Goal: Information Seeking & Learning: Learn about a topic

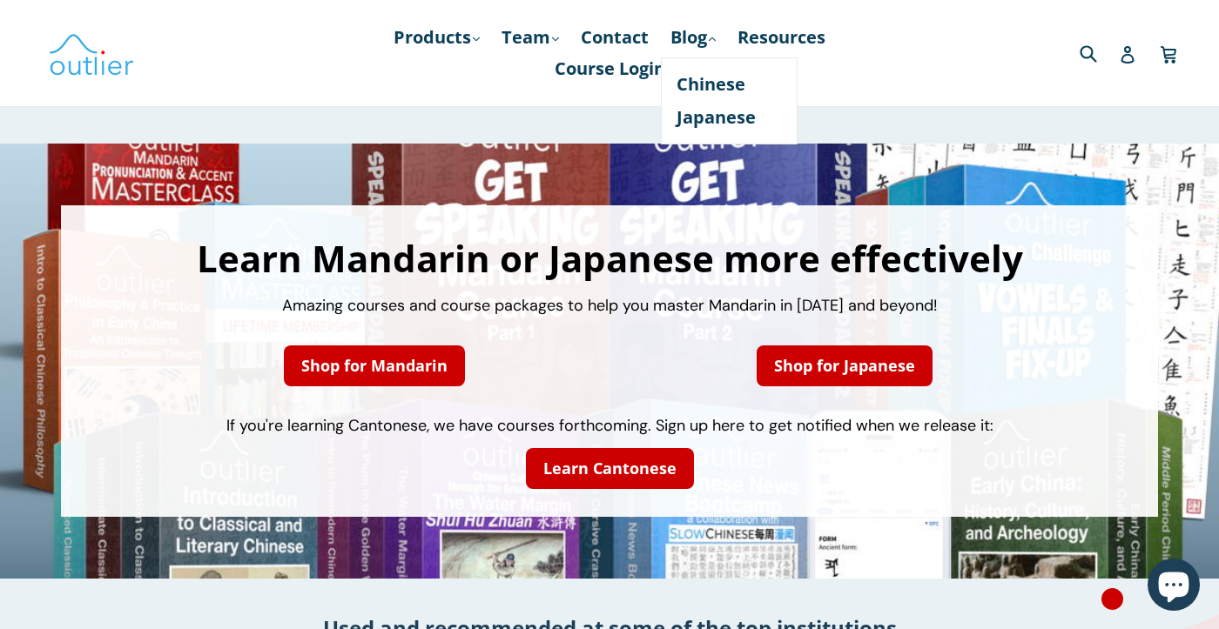
click at [714, 79] on link "Chinese" at bounding box center [728, 84] width 105 height 33
click at [714, 120] on link "Japanese" at bounding box center [728, 117] width 105 height 33
click at [926, 84] on div "Submit Search Log in Cart Cart expand/collapse" at bounding box center [1030, 53] width 281 height 106
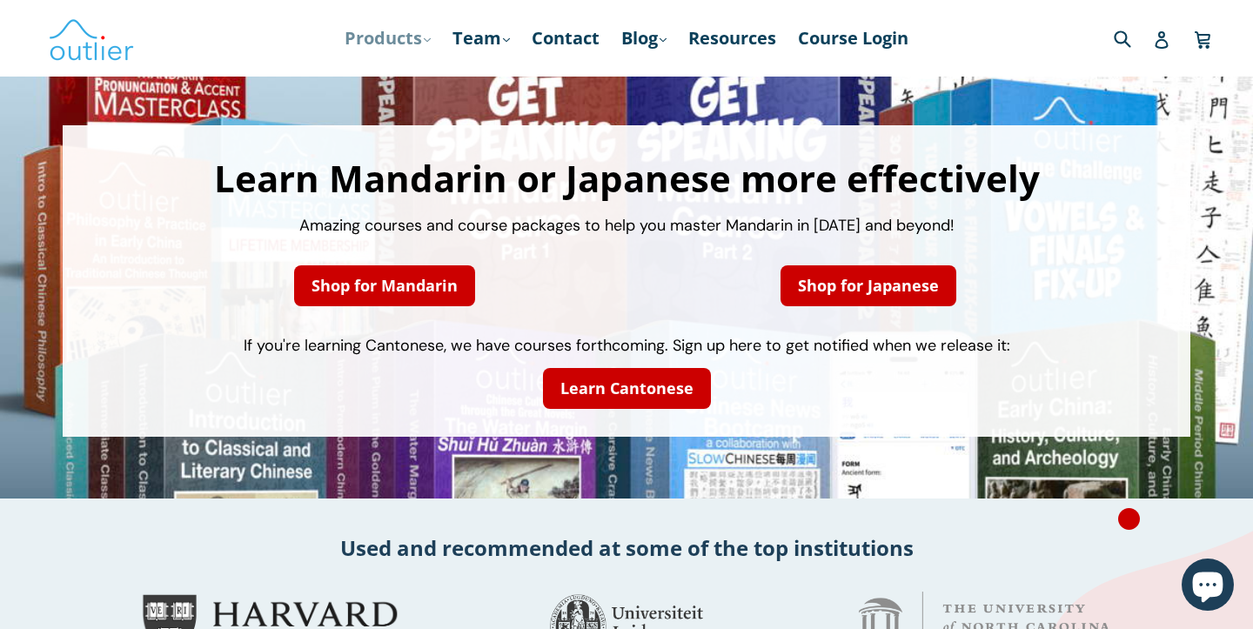
click at [406, 45] on link "Products .cls-1{fill:#231f20} expand" at bounding box center [388, 38] width 104 height 31
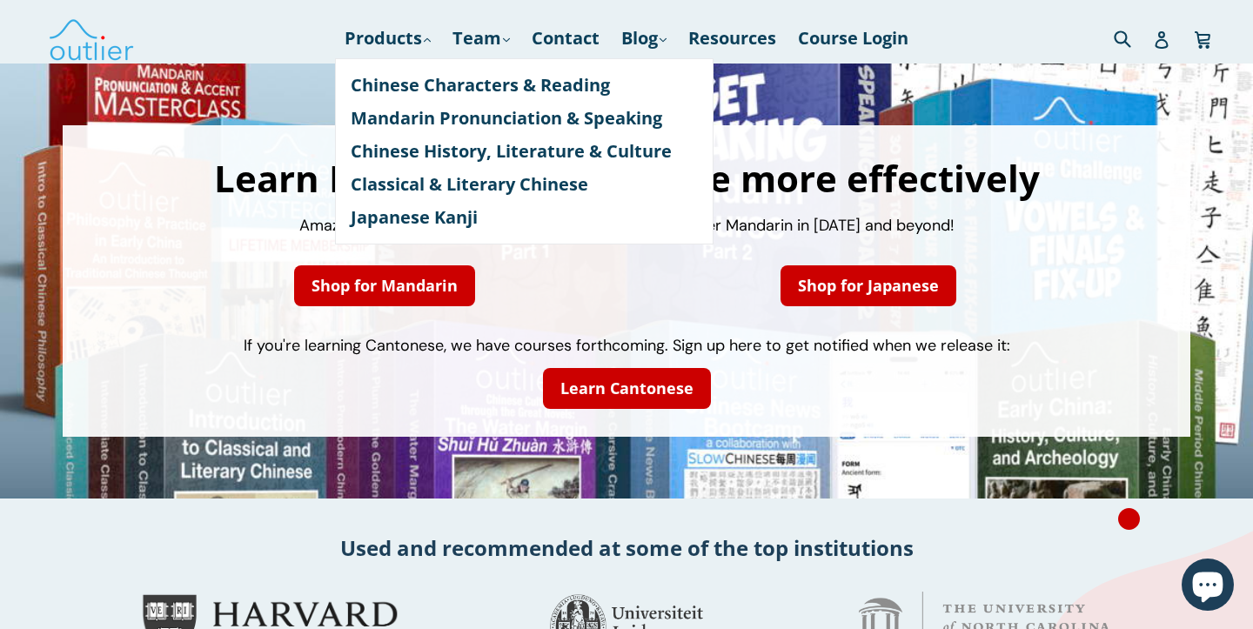
click at [191, 335] on p "If you're learning Cantonese, we have courses forthcoming. Sign up here to get …" at bounding box center [626, 346] width 1093 height 24
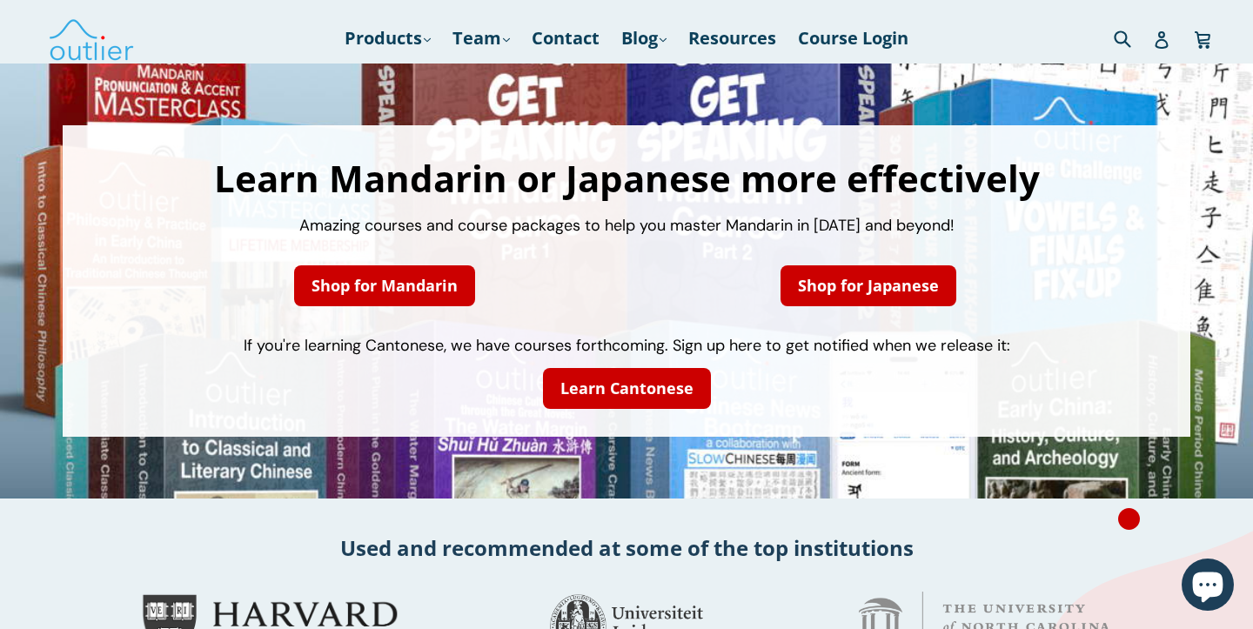
click at [198, 300] on div "Shop for Mandarin" at bounding box center [385, 286] width 457 height 62
click at [218, 108] on div "Learn Mandarin or Japanese more effectively Amazing courses and course packages…" at bounding box center [626, 281] width 1253 height 435
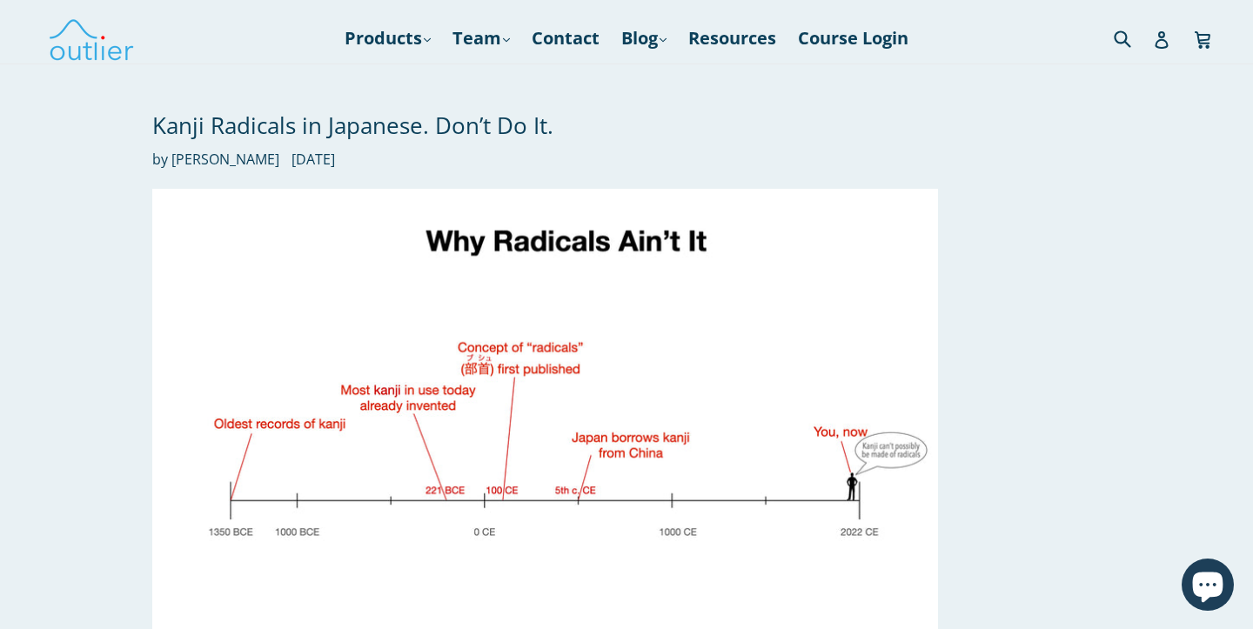
click at [98, 218] on div "Kanji Radicals in Japanese. Don’t Do It. by John Renfroe January 26, 2023 Kanji…" at bounding box center [626, 432] width 1253 height 736
click at [99, 211] on div "Kanji Radicals in Japanese. Don’t Do It. by John Renfroe January 26, 2023 Kanji…" at bounding box center [626, 432] width 1253 height 736
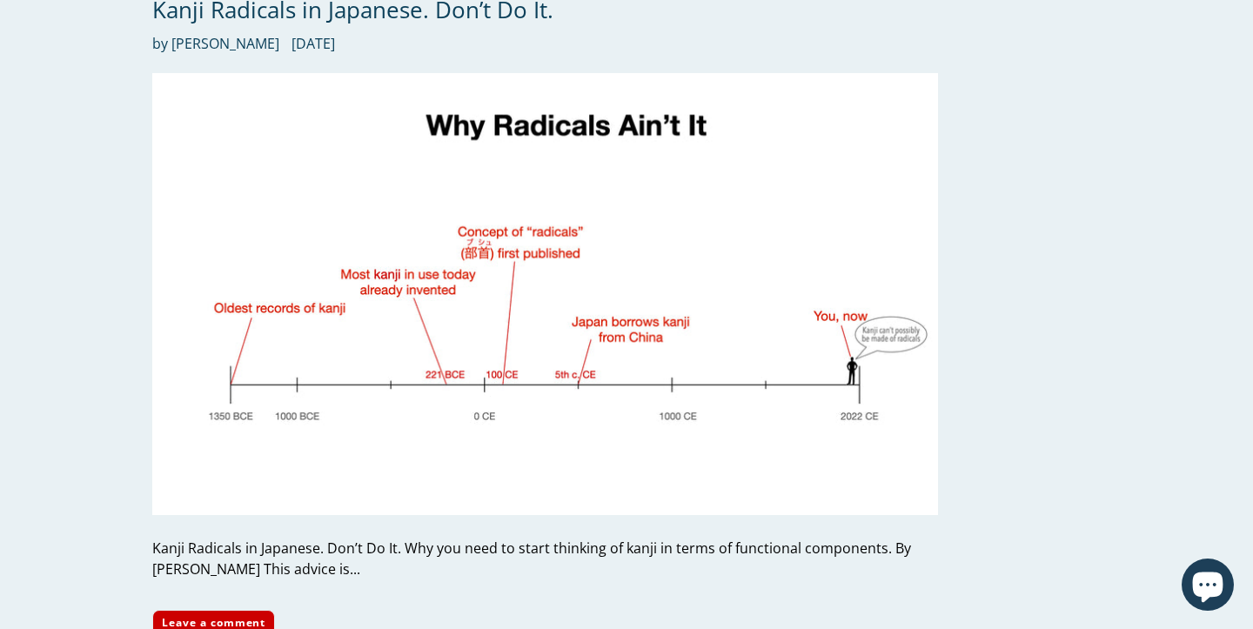
scroll to position [118, 0]
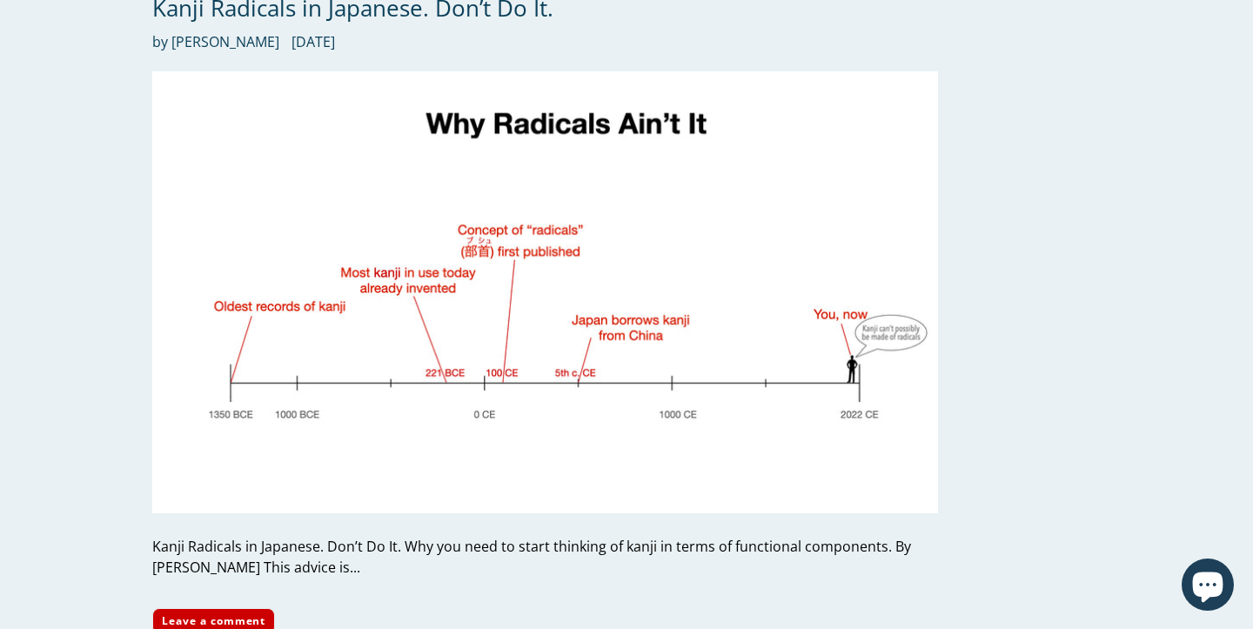
click at [99, 211] on div "Kanji Radicals in Japanese. Don’t Do It. by John Renfroe January 26, 2023 Kanji…" at bounding box center [626, 314] width 1253 height 736
click at [93, 238] on div "Kanji Radicals in Japanese. Don’t Do It. by John Renfroe January 26, 2023 Kanji…" at bounding box center [626, 314] width 1253 height 736
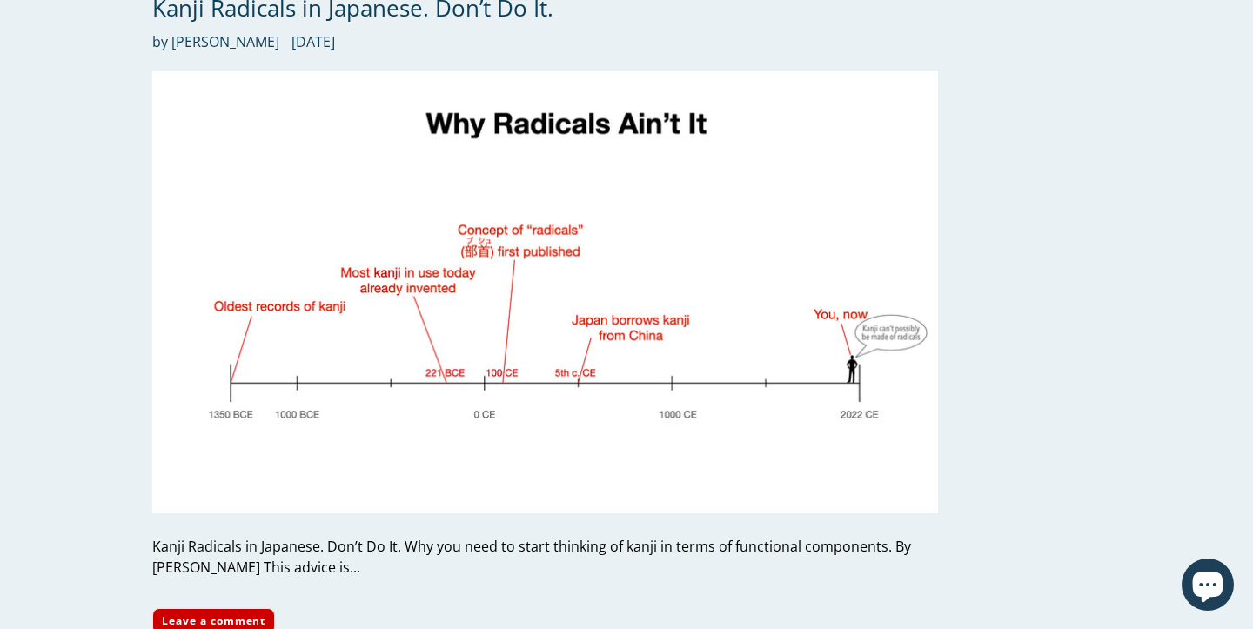
click at [93, 238] on div "Kanji Radicals in Japanese. Don’t Do It. by John Renfroe January 26, 2023 Kanji…" at bounding box center [626, 314] width 1253 height 736
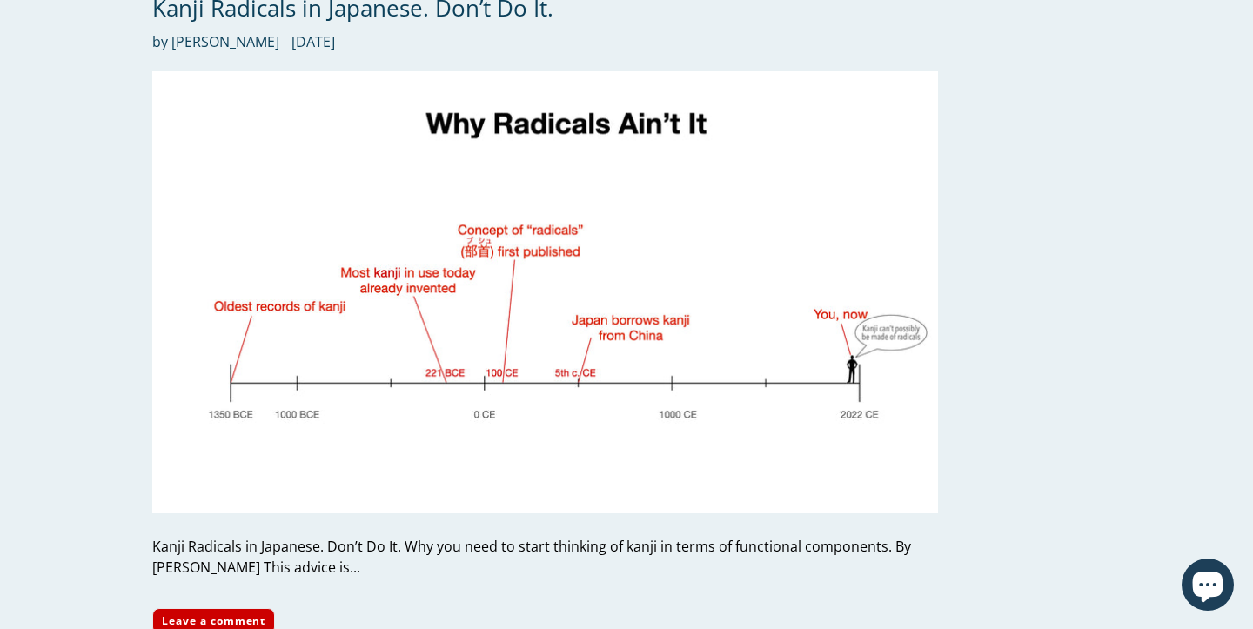
click at [93, 238] on div "Kanji Radicals in Japanese. Don’t Do It. by John Renfroe January 26, 2023 Kanji…" at bounding box center [626, 314] width 1253 height 736
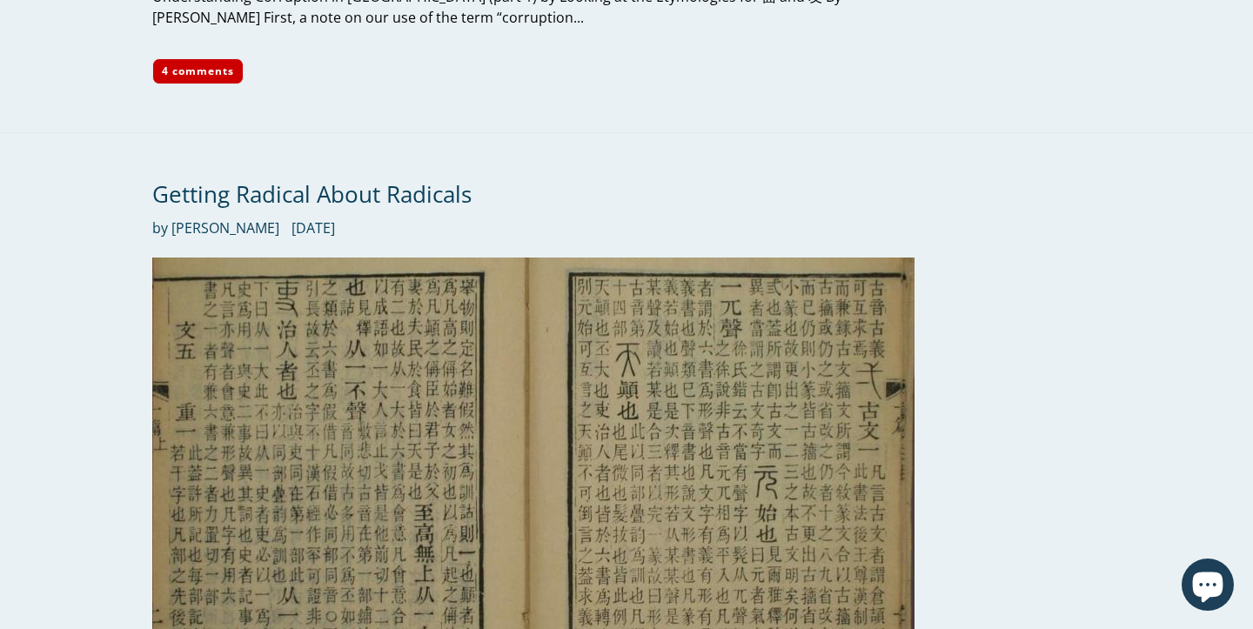
scroll to position [5415, 0]
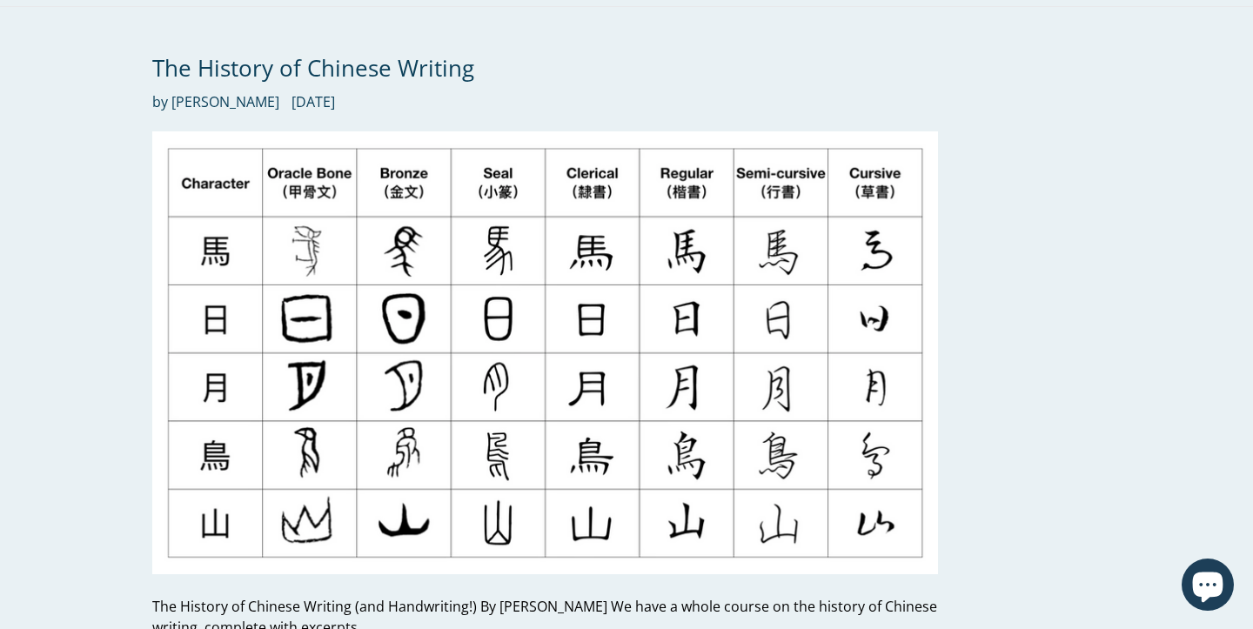
scroll to position [6638, 0]
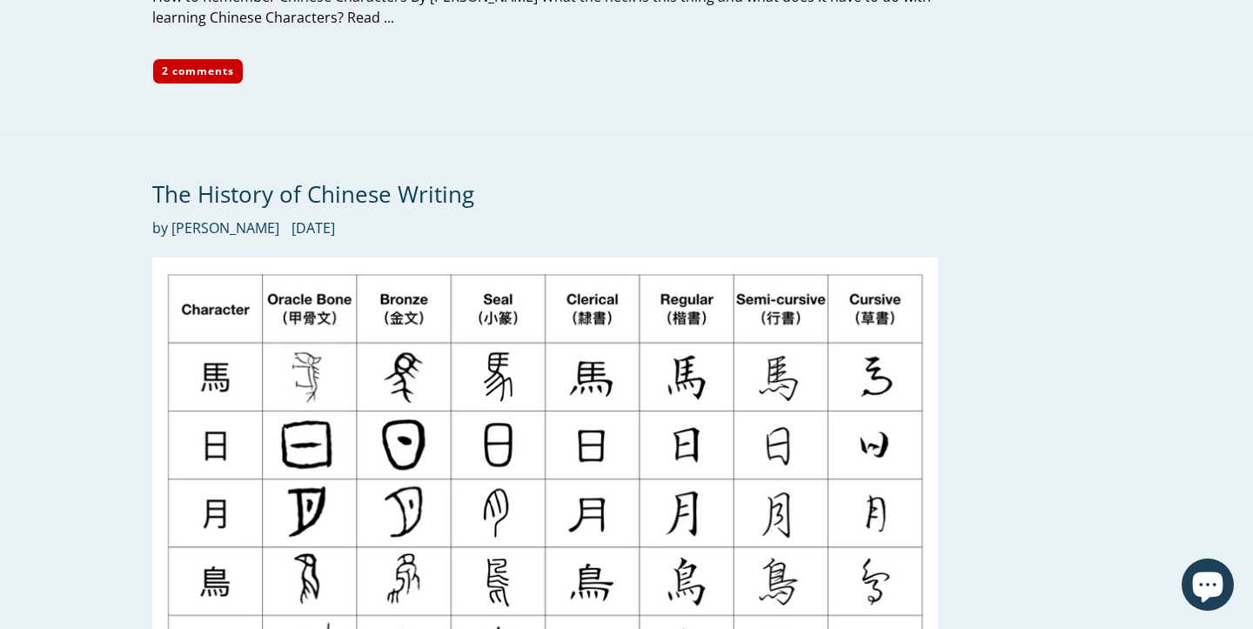
click at [8, 291] on div "The History of Chinese Writing by John Renfroe May 30, 2022 The History of Chin…" at bounding box center [626, 500] width 1253 height 736
click at [46, 252] on div "The History of Chinese Writing by John Renfroe May 30, 2022 The History of Chin…" at bounding box center [626, 500] width 1253 height 736
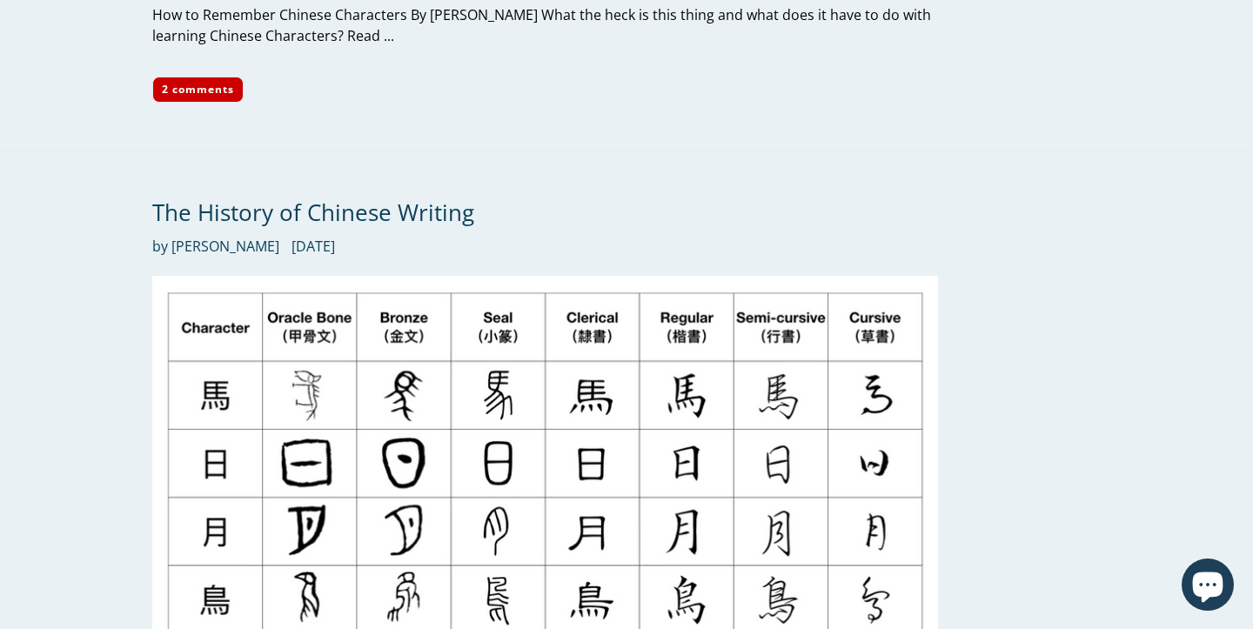
scroll to position [6436, 0]
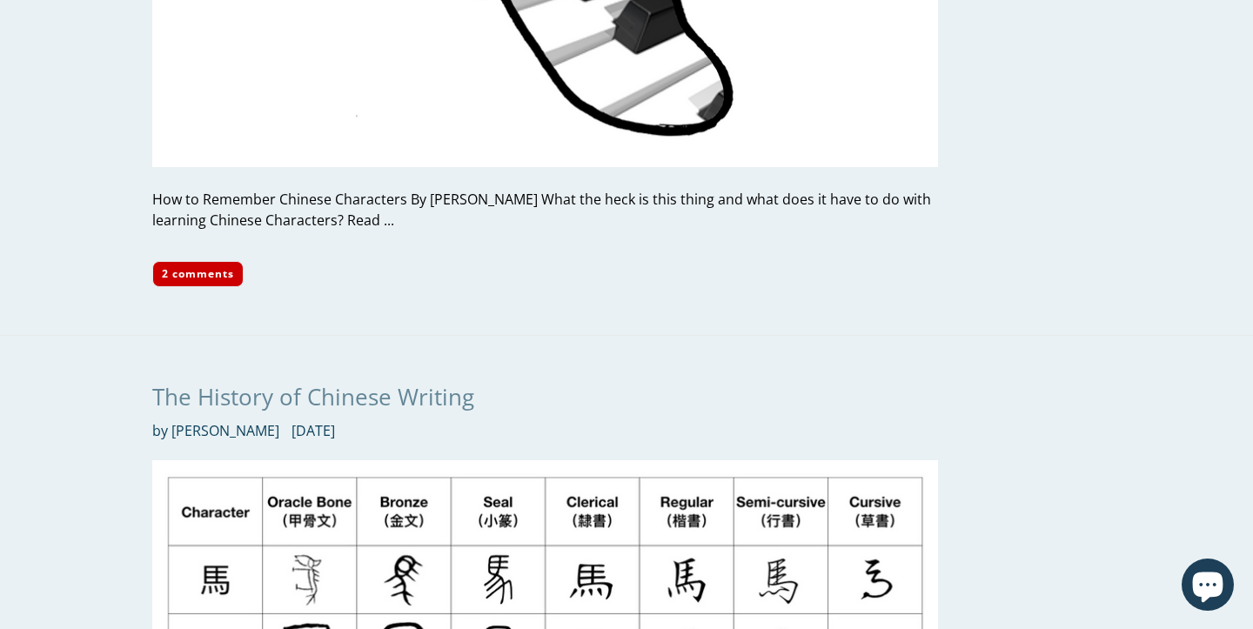
click at [272, 384] on link "The History of Chinese Writing" at bounding box center [313, 396] width 322 height 31
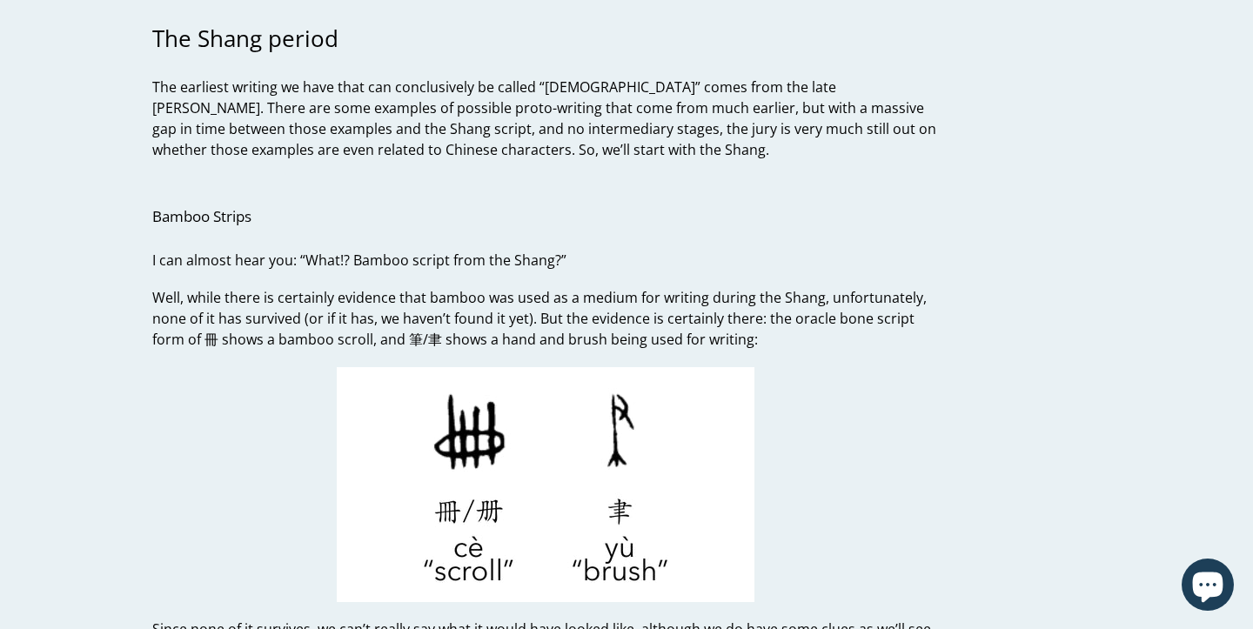
scroll to position [1320, 0]
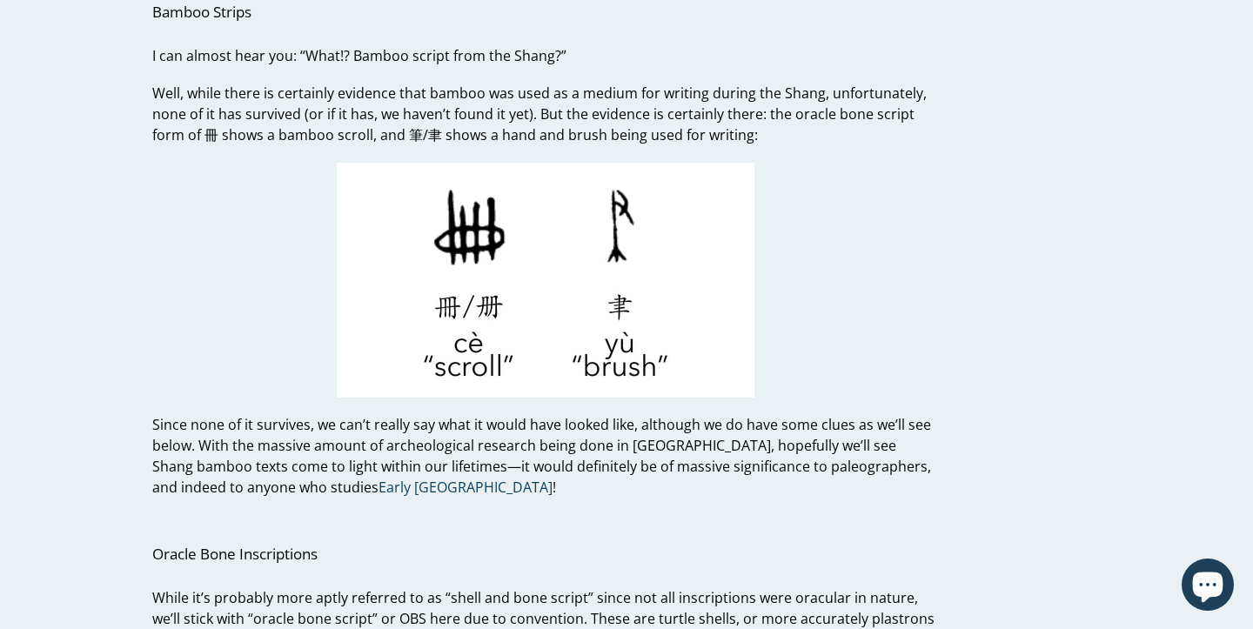
scroll to position [1607, 0]
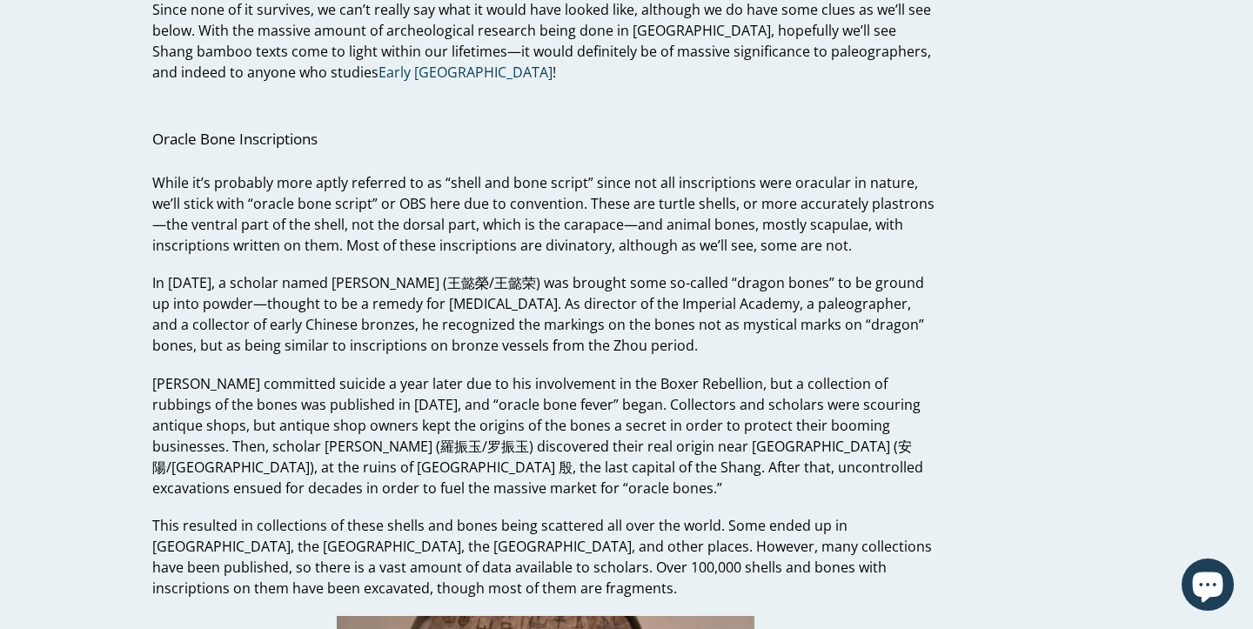
scroll to position [1949, 0]
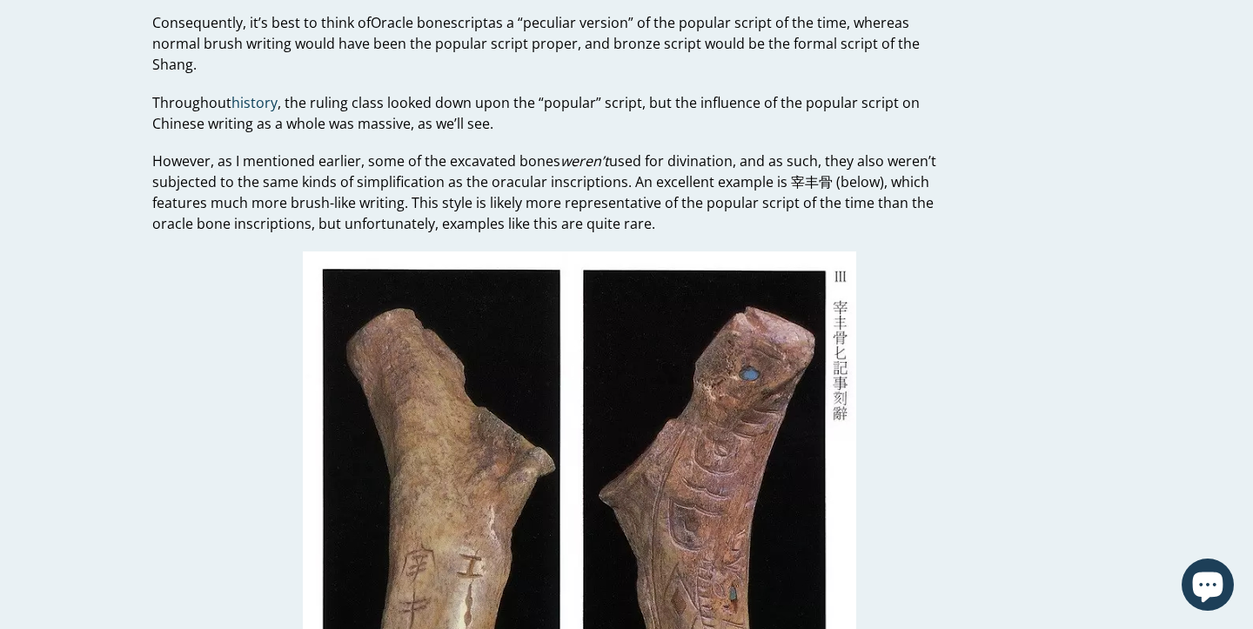
scroll to position [3363, 0]
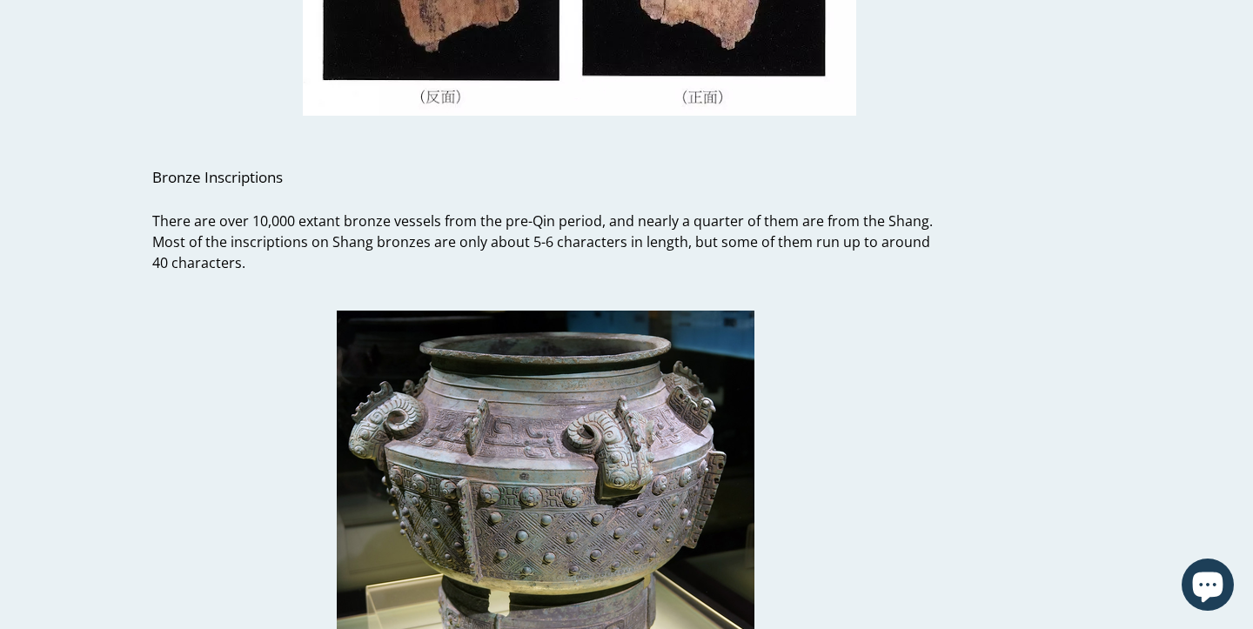
scroll to position [4892, 0]
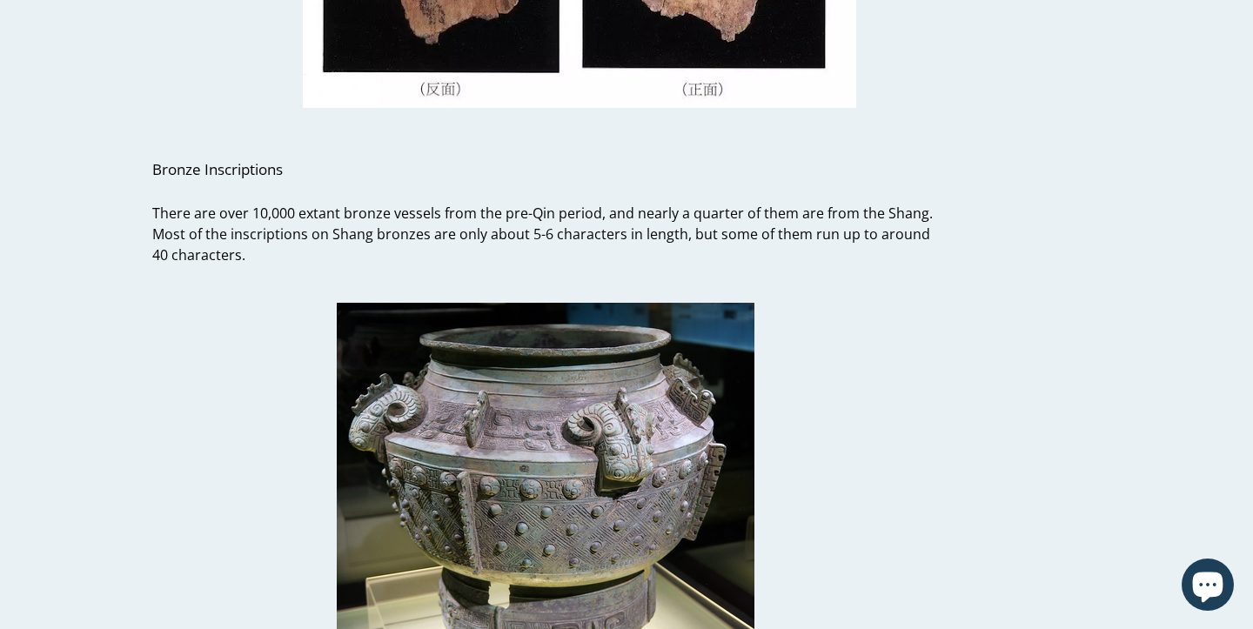
click at [201, 312] on p at bounding box center [545, 477] width 786 height 390
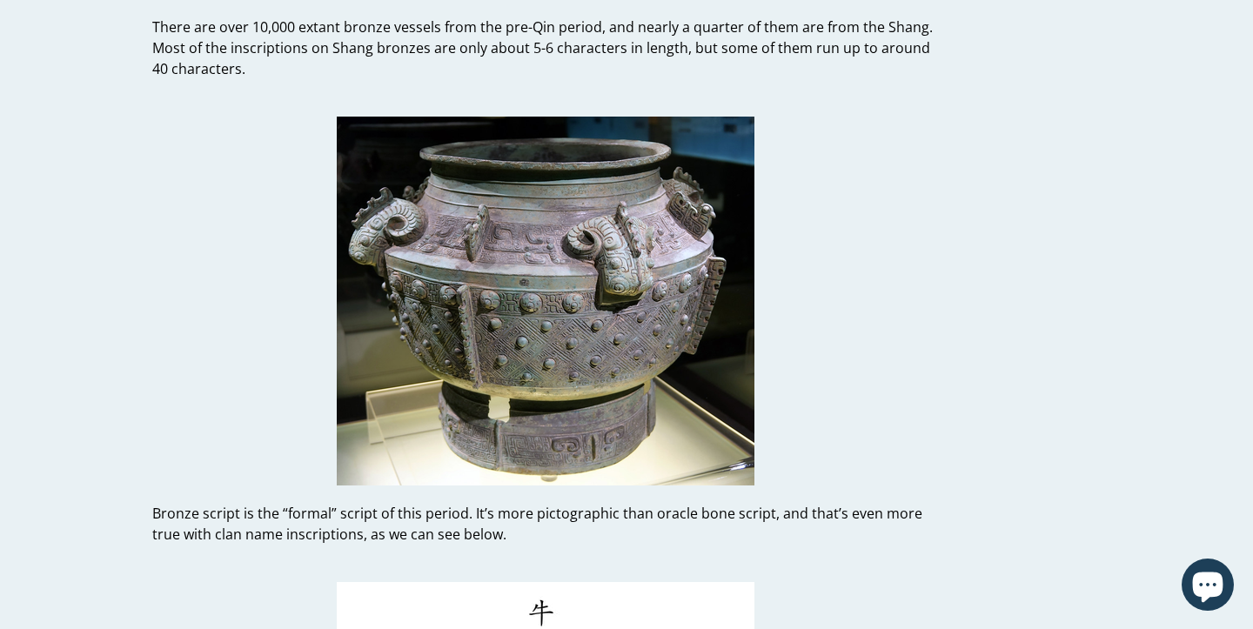
scroll to position [5140, 0]
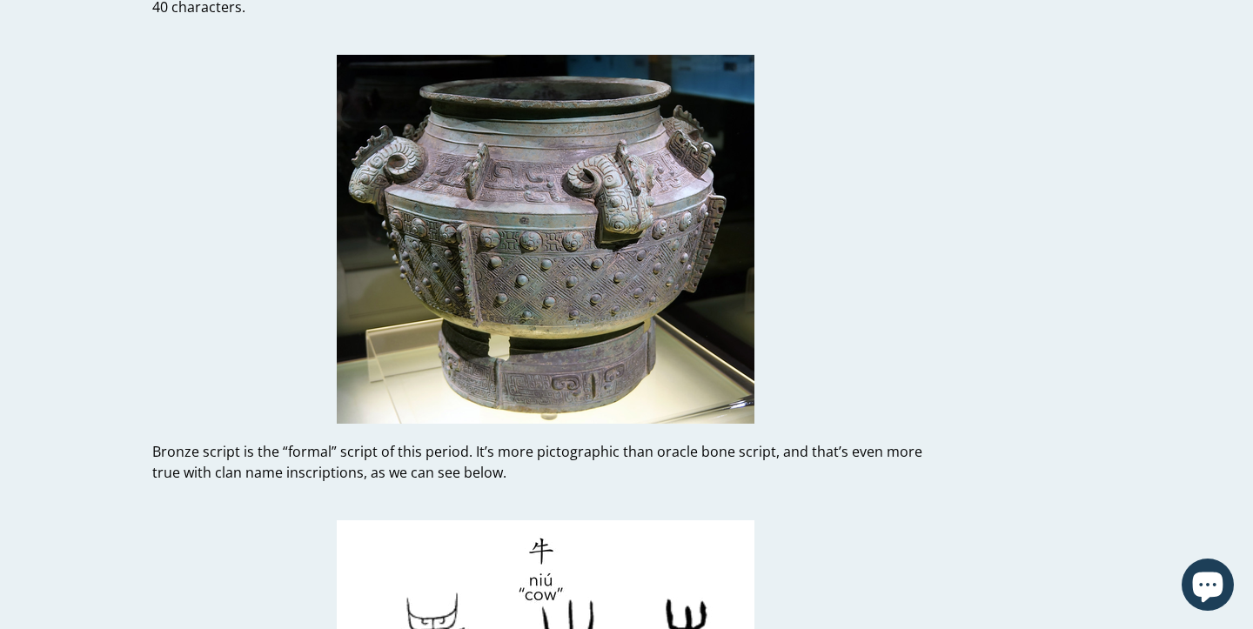
click at [201, 312] on p at bounding box center [545, 229] width 786 height 390
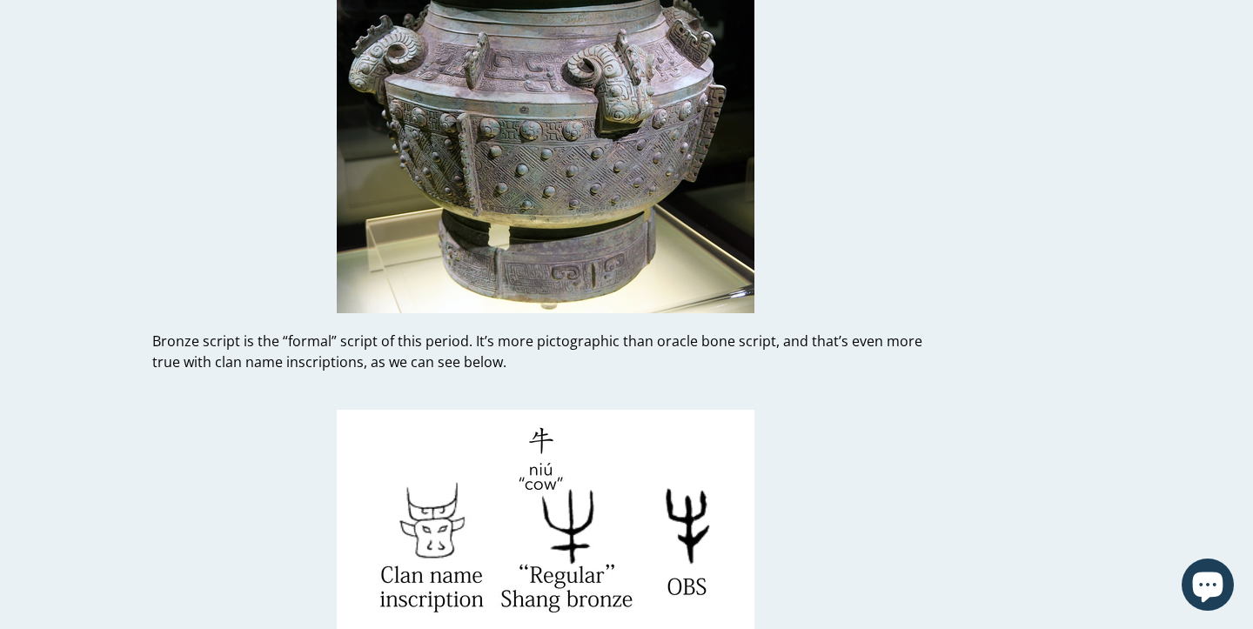
scroll to position [5252, 0]
click at [201, 312] on p at bounding box center [545, 118] width 786 height 390
click at [201, 267] on p at bounding box center [545, 118] width 786 height 390
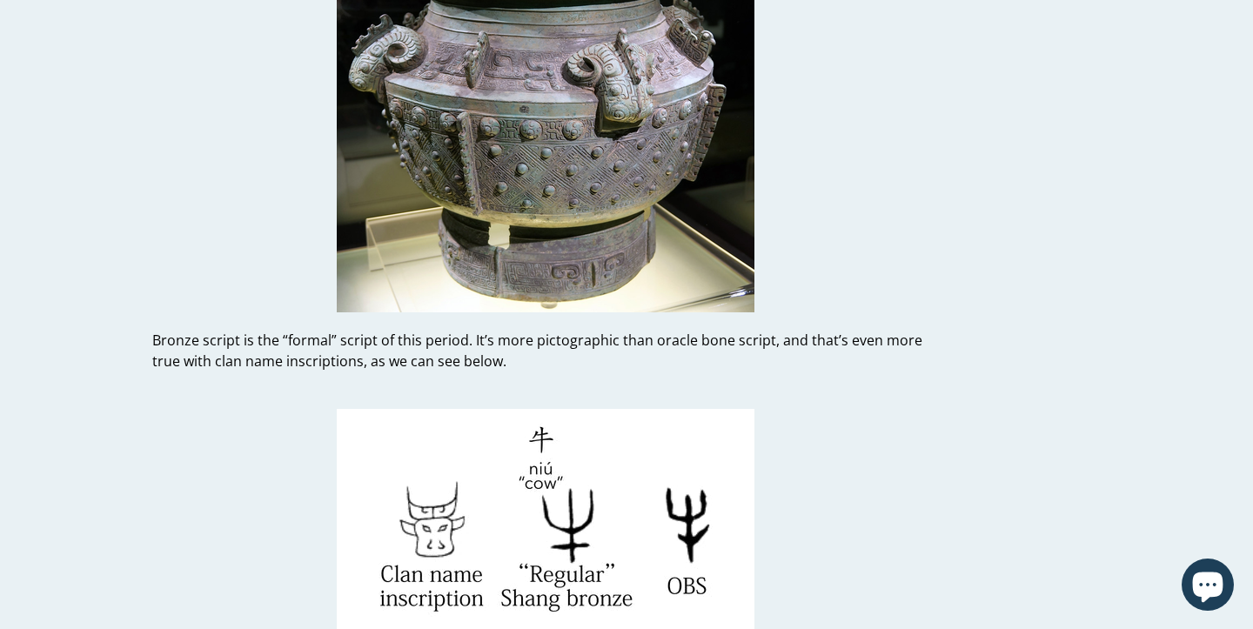
click at [201, 267] on p at bounding box center [545, 118] width 786 height 390
click at [201, 224] on p at bounding box center [545, 118] width 786 height 390
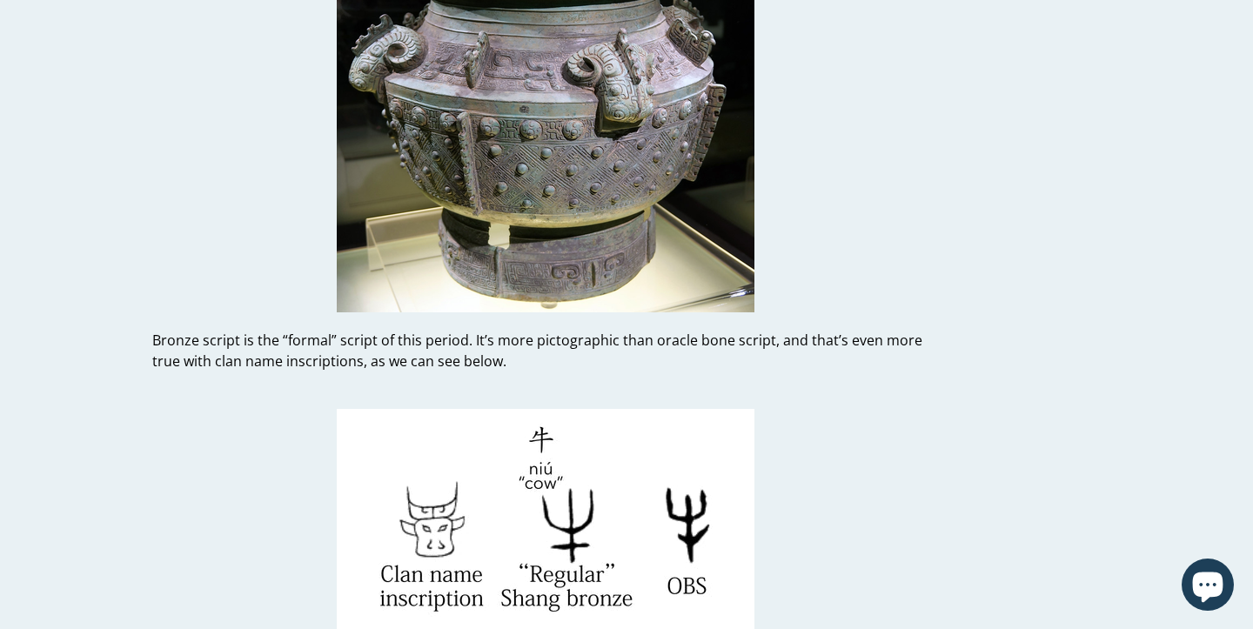
click at [201, 224] on p at bounding box center [545, 118] width 786 height 390
click at [200, 252] on p at bounding box center [545, 118] width 786 height 390
click at [203, 269] on p at bounding box center [545, 118] width 786 height 390
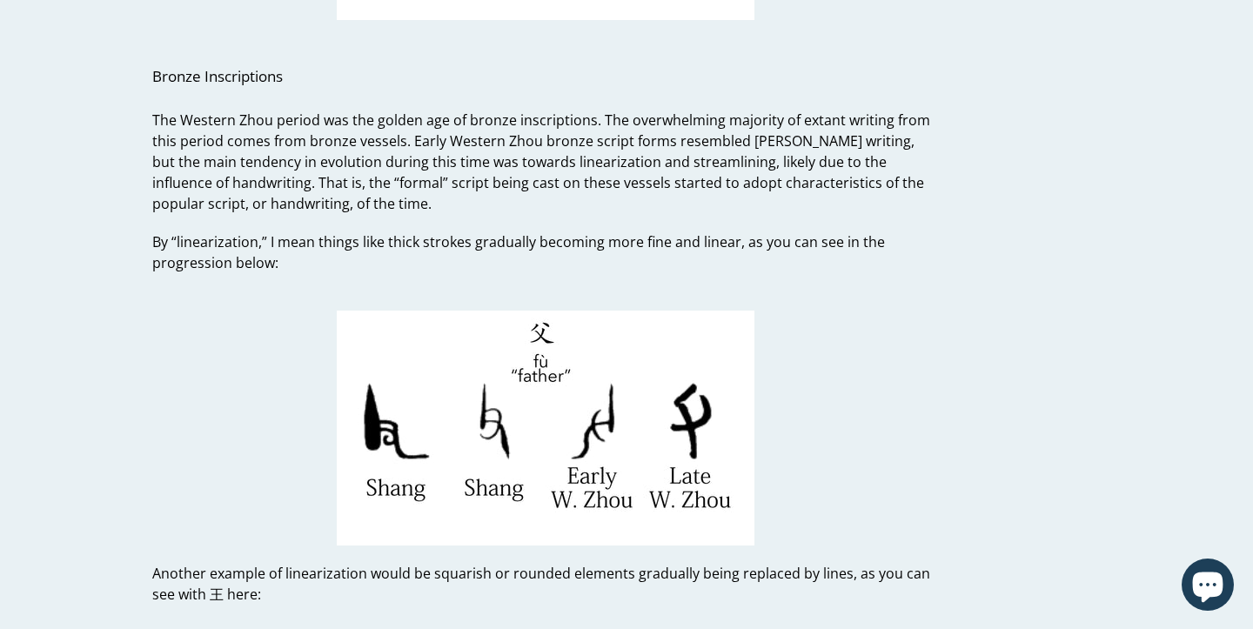
scroll to position [6590, 0]
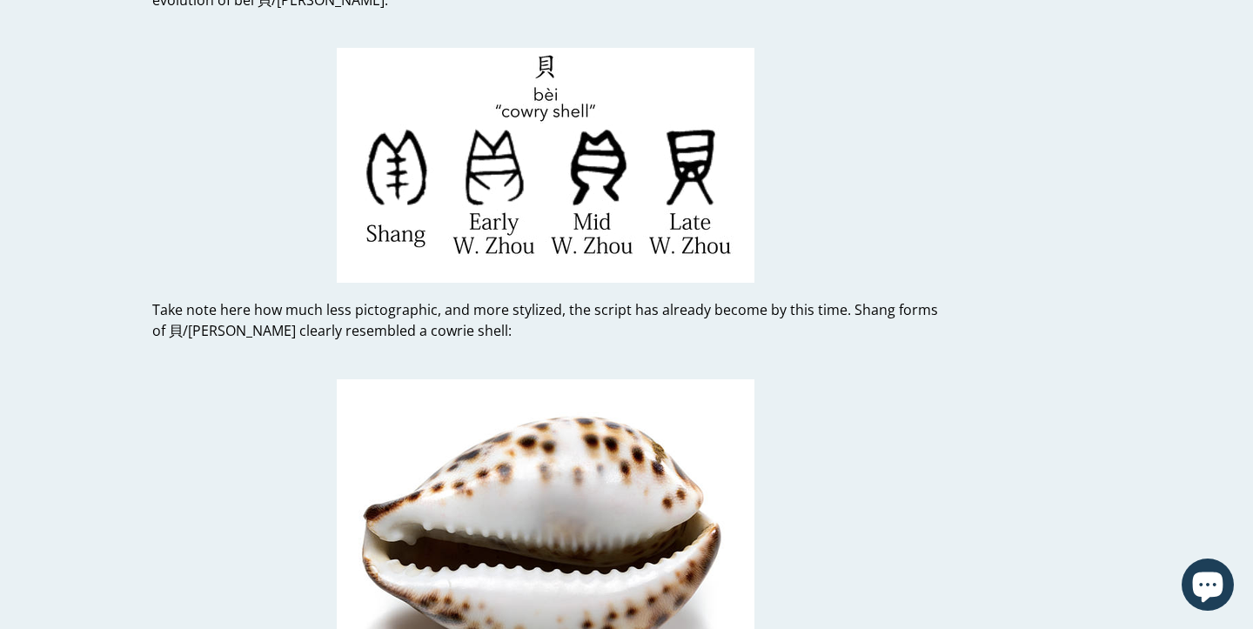
scroll to position [7524, 0]
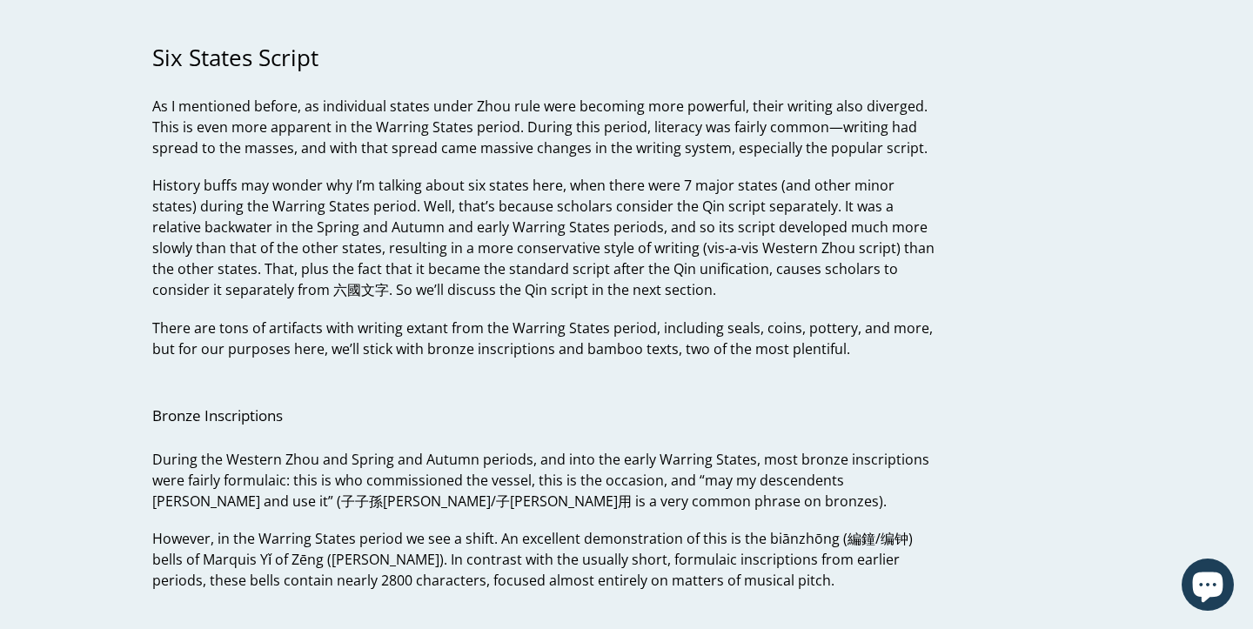
scroll to position [9706, 0]
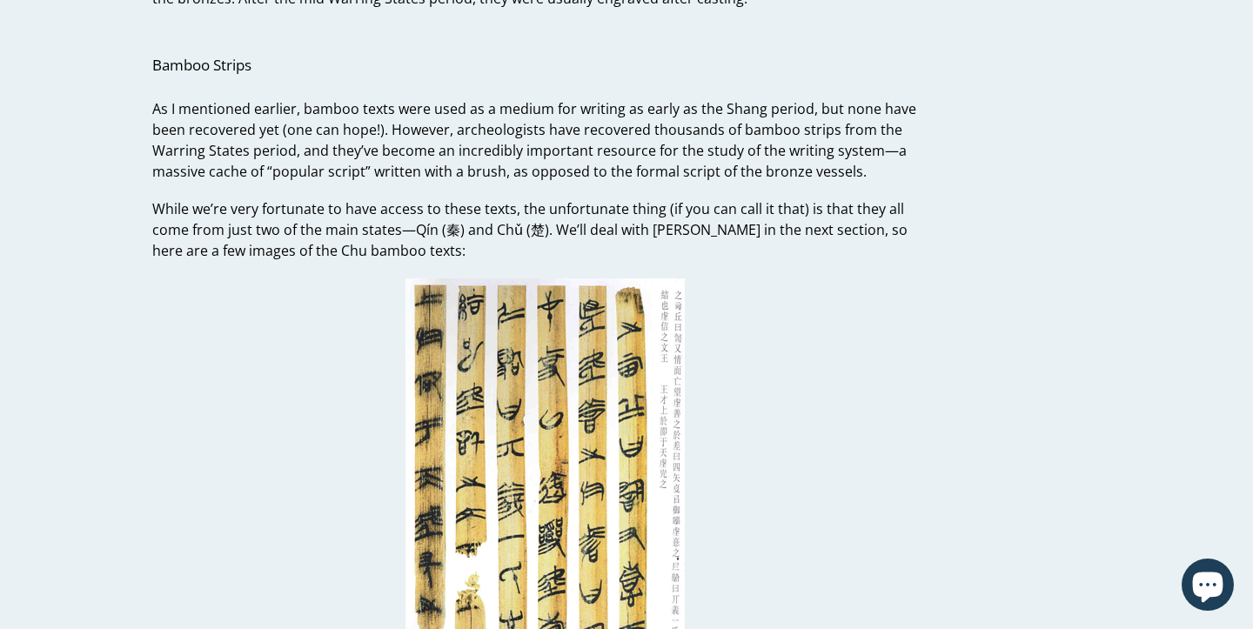
scroll to position [12116, 0]
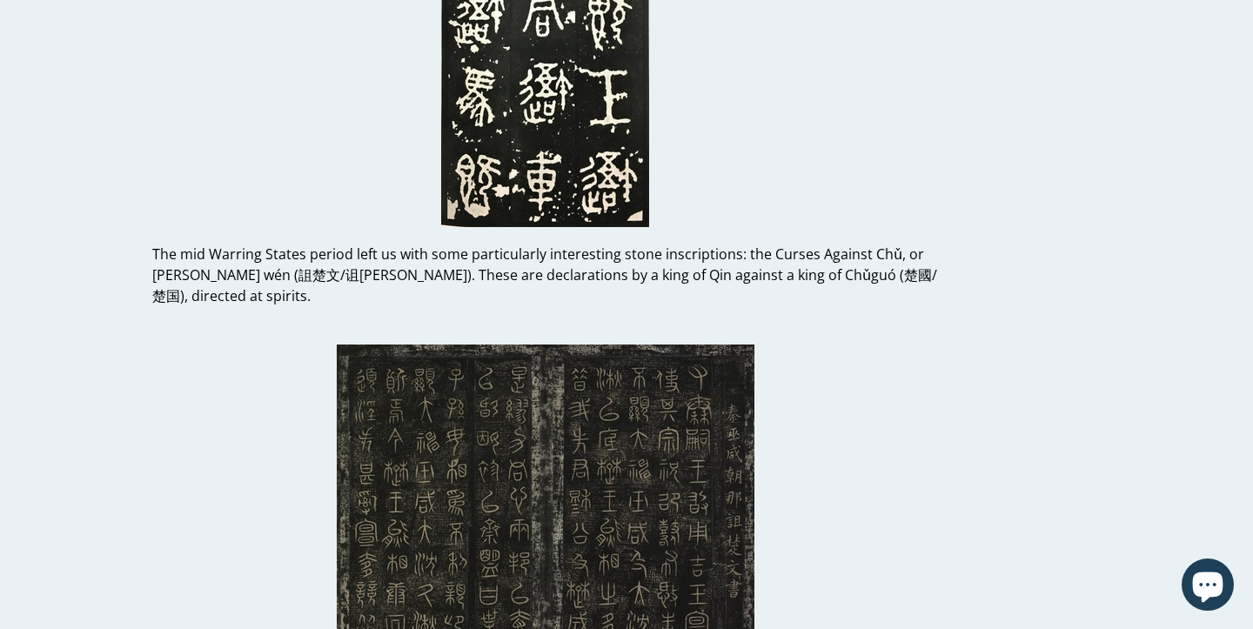
scroll to position [15009, 0]
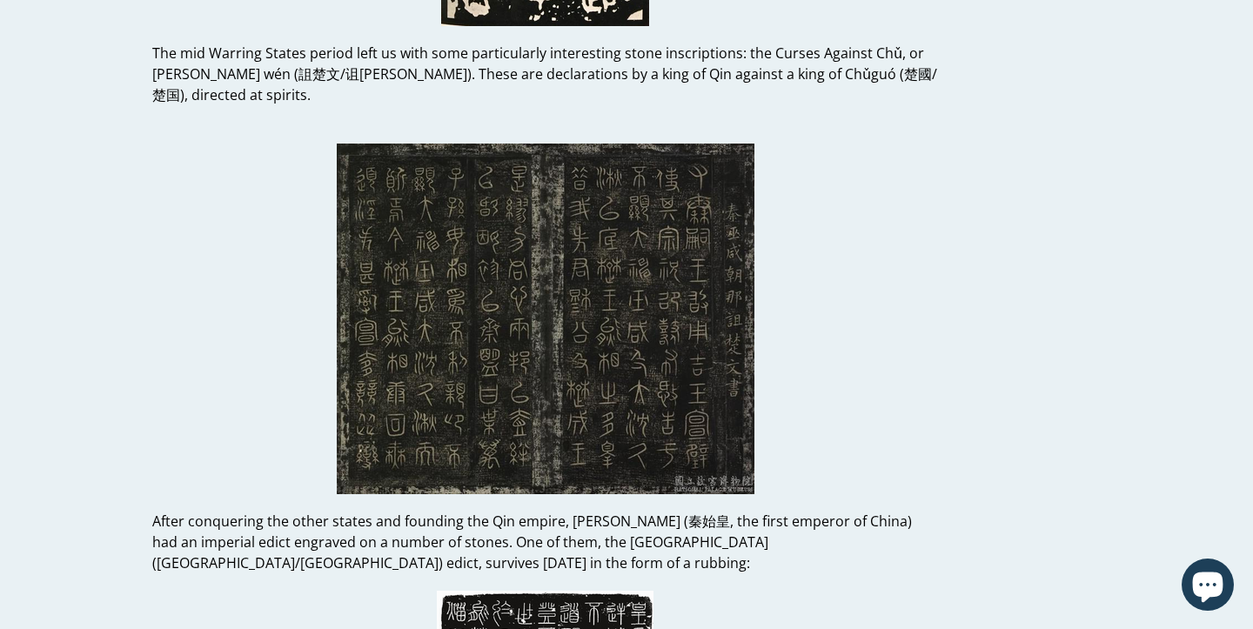
scroll to position [15226, 0]
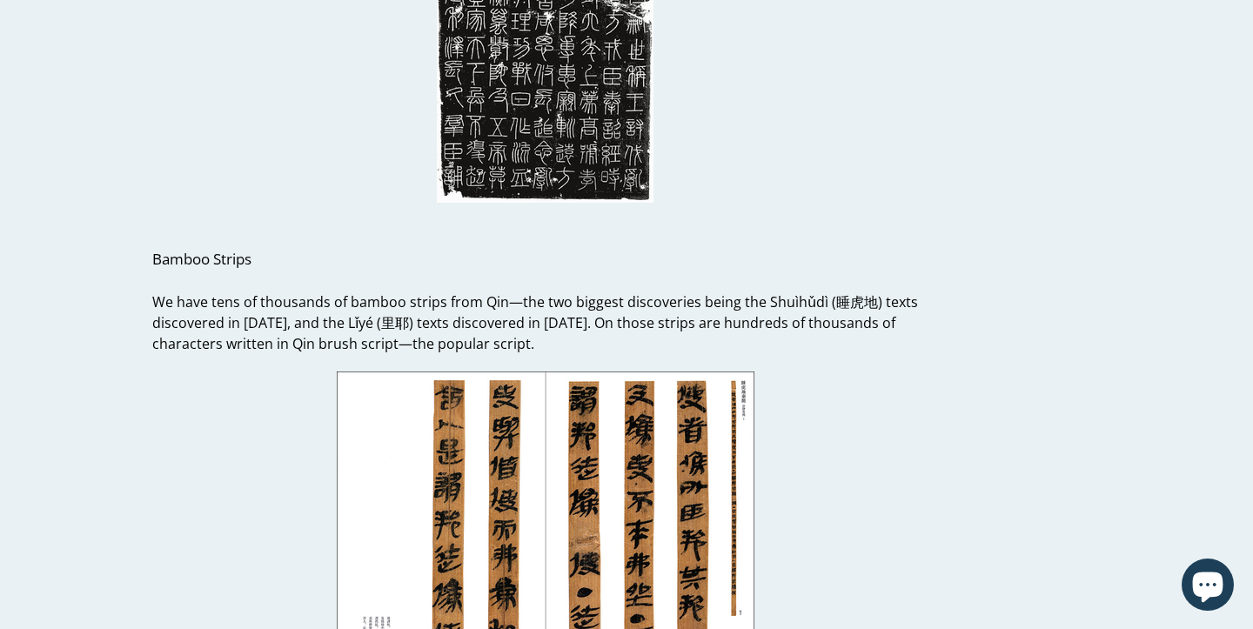
scroll to position [16012, 0]
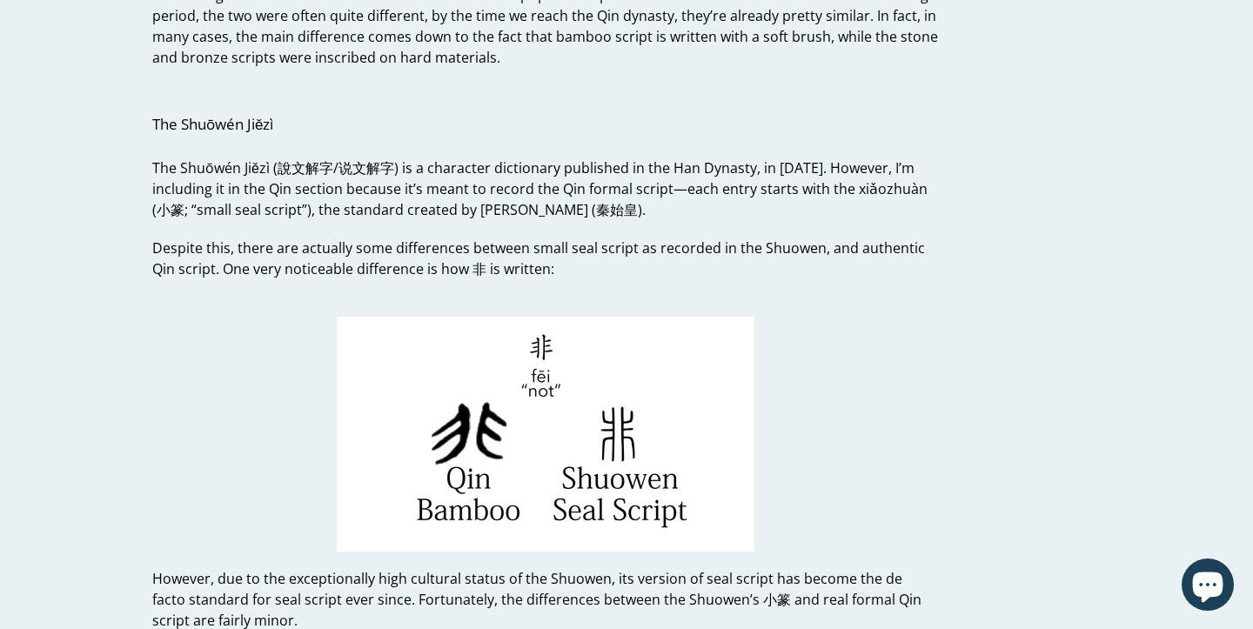
scroll to position [16717, 0]
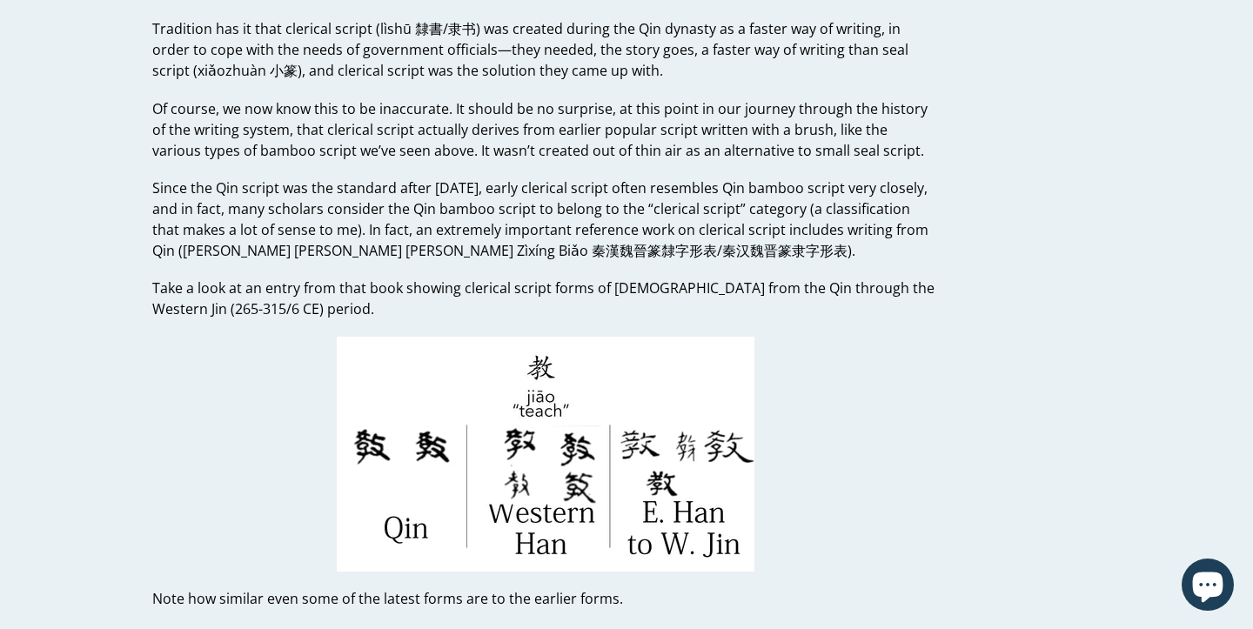
scroll to position [17431, 0]
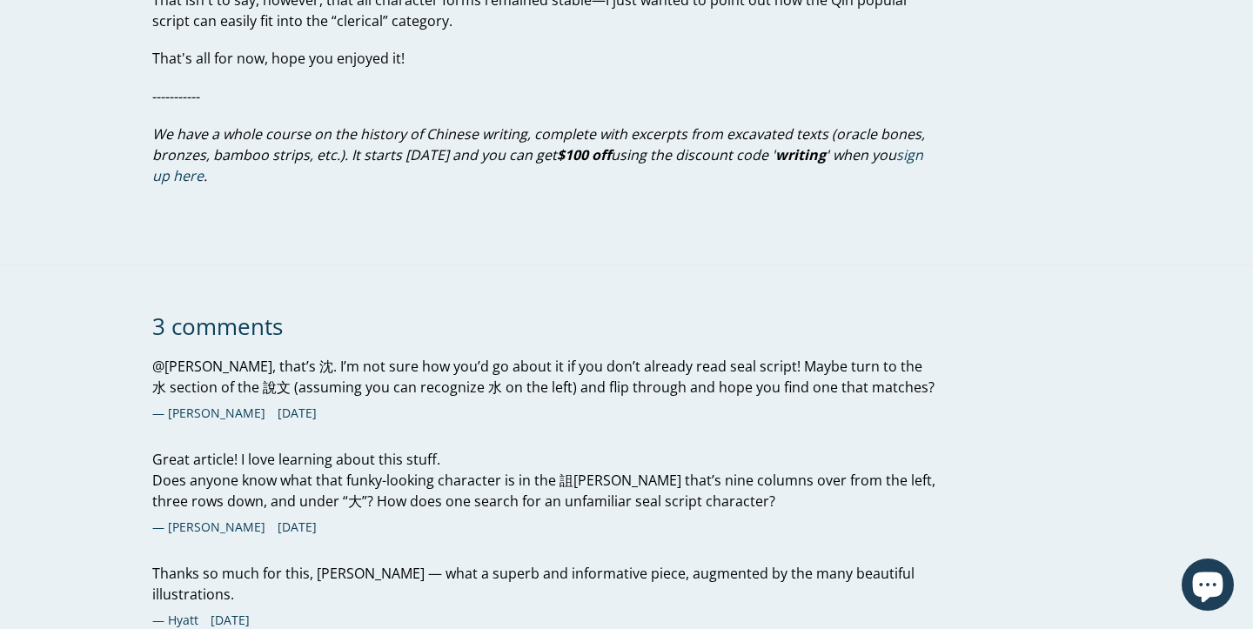
scroll to position [18063, 0]
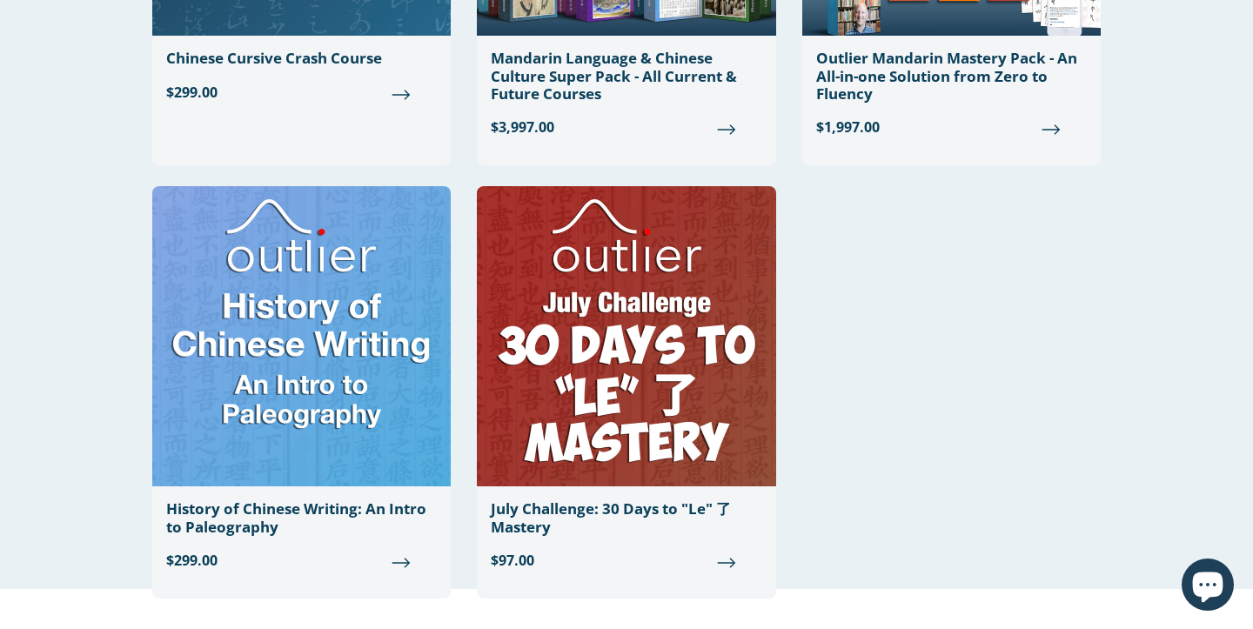
scroll to position [1764, 0]
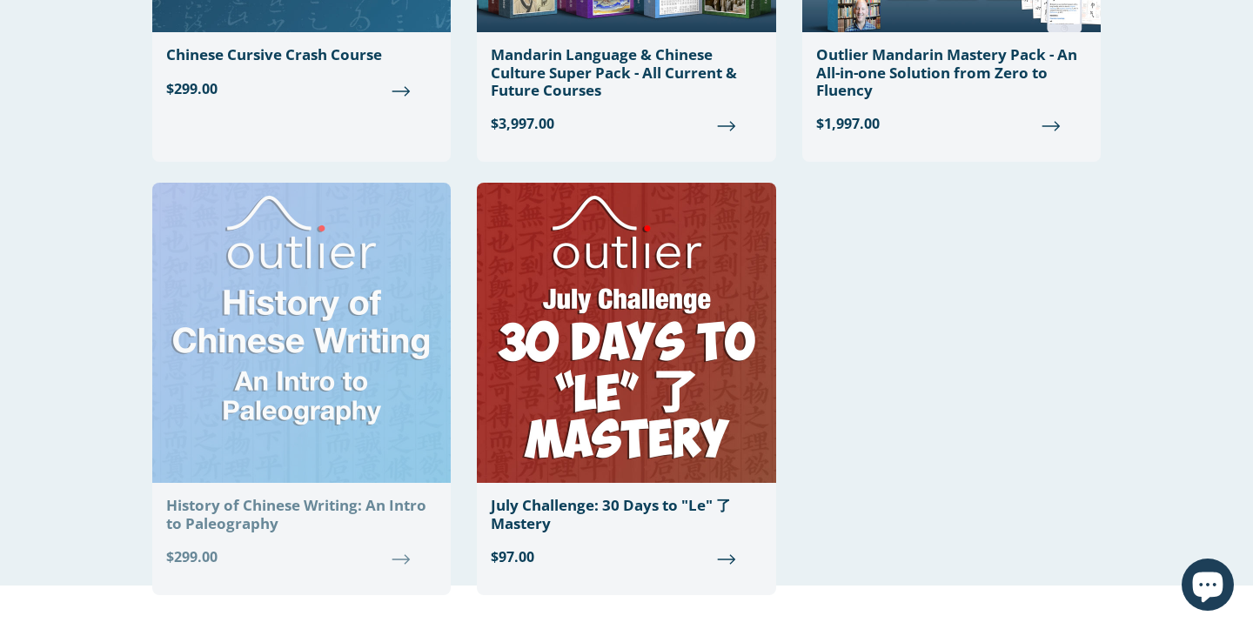
click at [219, 326] on img at bounding box center [301, 333] width 299 height 300
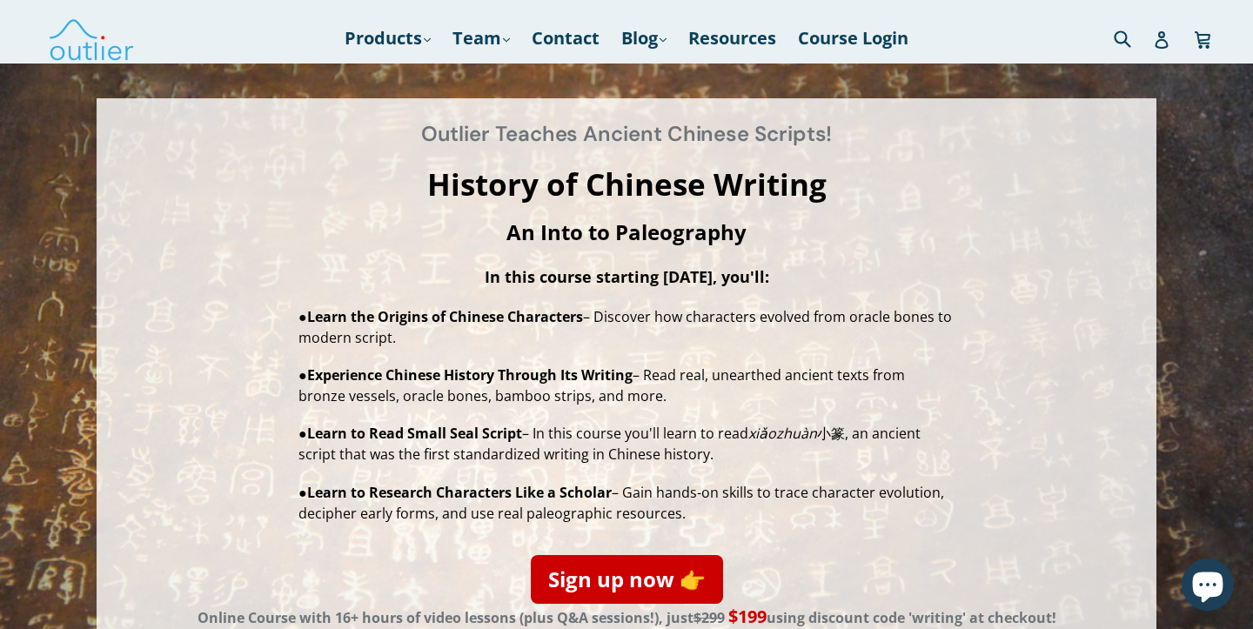
click at [160, 379] on div "Outlier Teaches Ancient Chinese Scripts! History of Chinese Writing An Into to …" at bounding box center [626, 373] width 1025 height 514
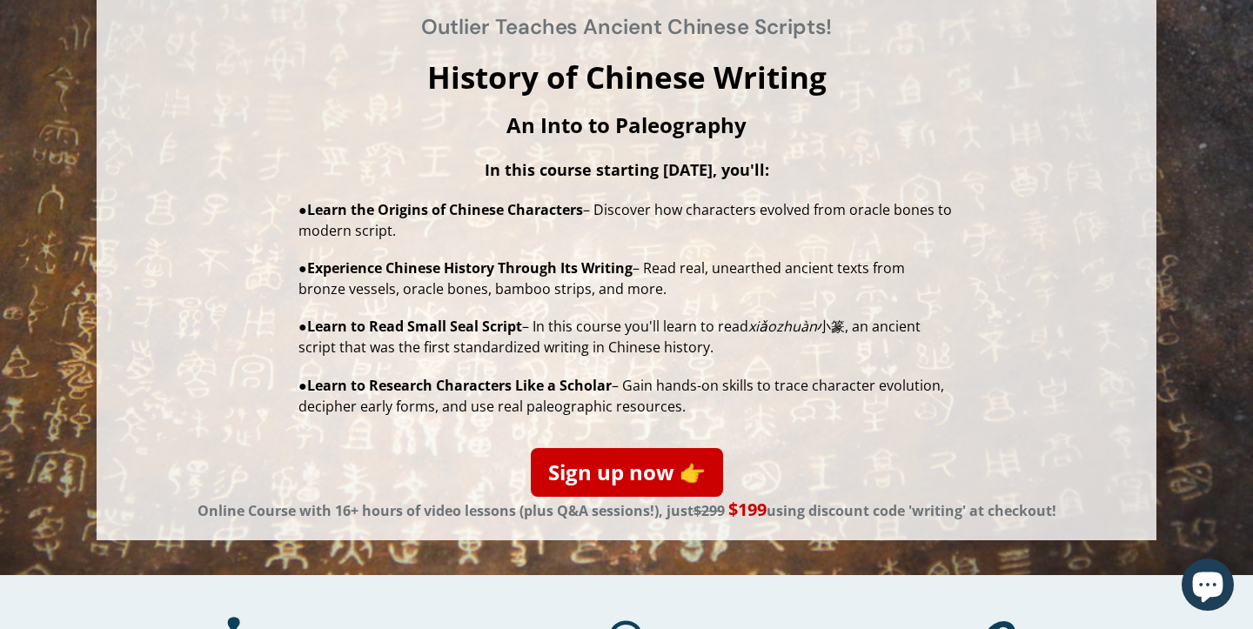
scroll to position [156, 0]
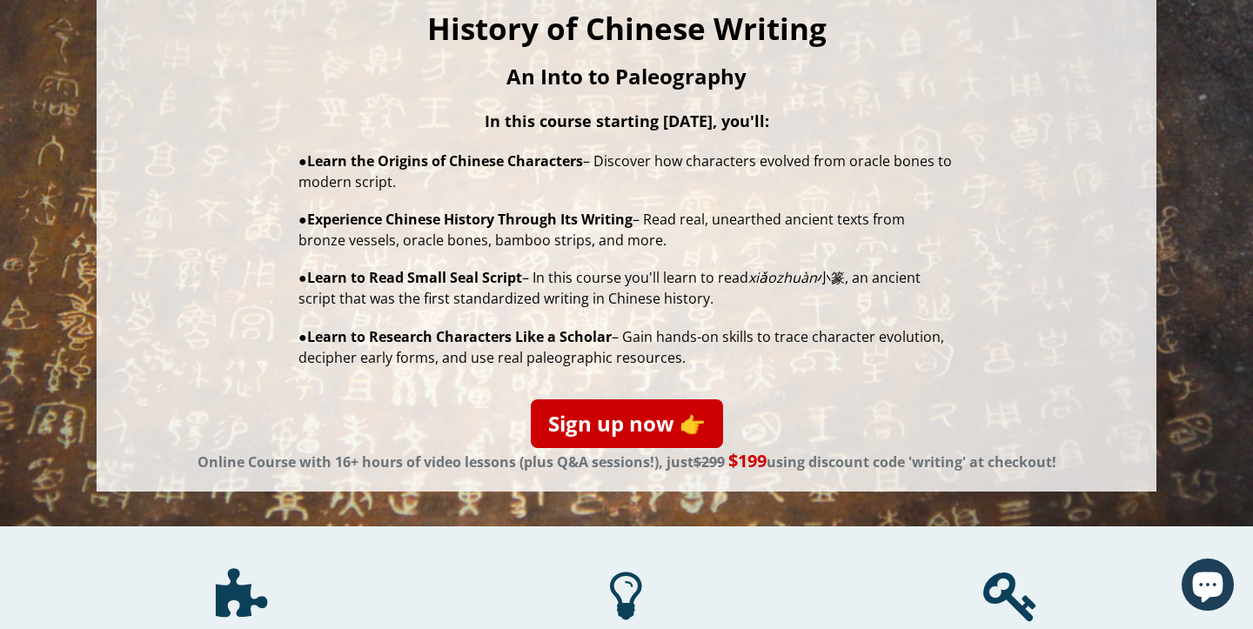
click at [160, 379] on div "Outlier Teaches Ancient Chinese Scripts! History of Chinese Writing An Into to …" at bounding box center [626, 217] width 1025 height 514
click at [231, 251] on div "Outlier Teaches Ancient Chinese Scripts! History of Chinese Writing An Into to …" at bounding box center [626, 217] width 1025 height 514
click at [202, 304] on div "Outlier Teaches Ancient Chinese Scripts! History of Chinese Writing An Into to …" at bounding box center [626, 217] width 1025 height 514
click at [252, 204] on div "Outlier Teaches Ancient Chinese Scripts! History of Chinese Writing An Into to …" at bounding box center [626, 217] width 1025 height 514
click at [209, 267] on div "Outlier Teaches Ancient Chinese Scripts! History of Chinese Writing An Into to …" at bounding box center [626, 217] width 1025 height 514
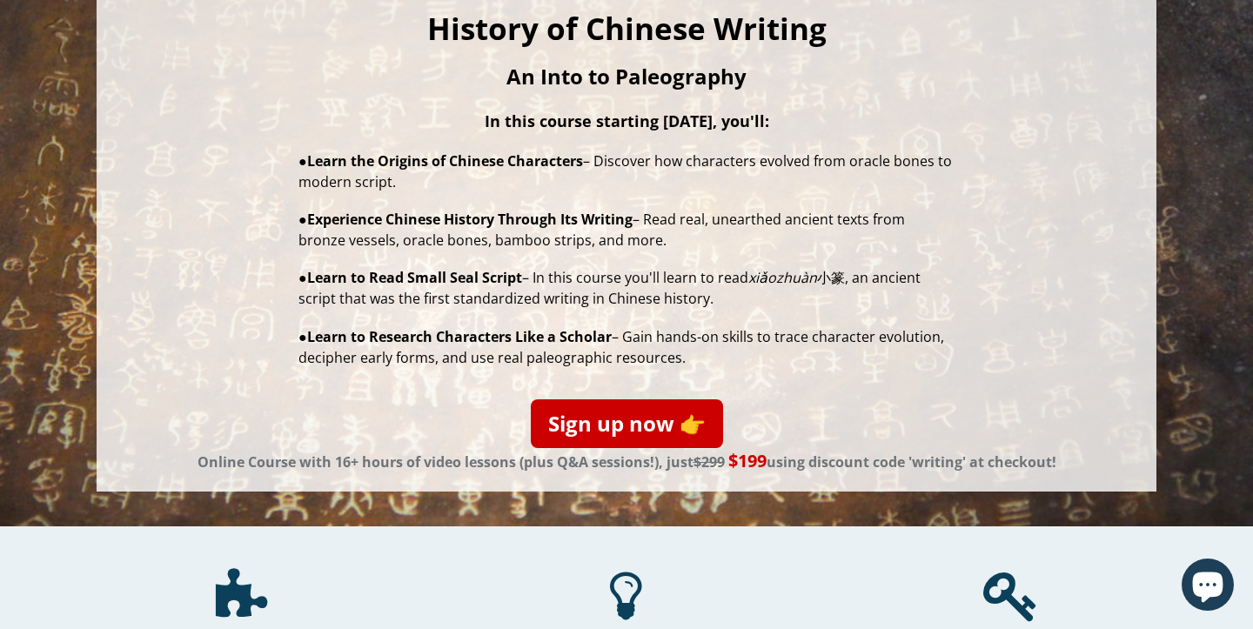
click at [209, 267] on div "Outlier Teaches Ancient Chinese Scripts! History of Chinese Writing An Into to …" at bounding box center [626, 217] width 1025 height 514
click at [174, 356] on div "Outlier Teaches Ancient Chinese Scripts! History of Chinese Writing An Into to …" at bounding box center [626, 217] width 1025 height 514
click at [220, 255] on div "Outlier Teaches Ancient Chinese Scripts! History of Chinese Writing An Into to …" at bounding box center [626, 217] width 1025 height 514
